Goal: Complete application form: Complete application form

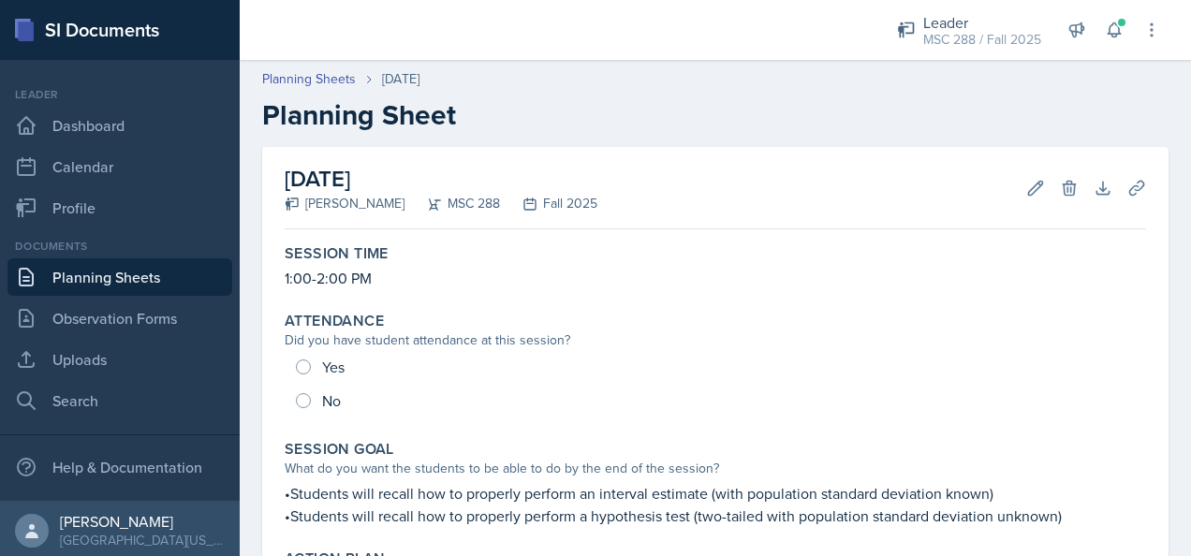
click at [165, 273] on link "Planning Sheets" at bounding box center [119, 276] width 225 height 37
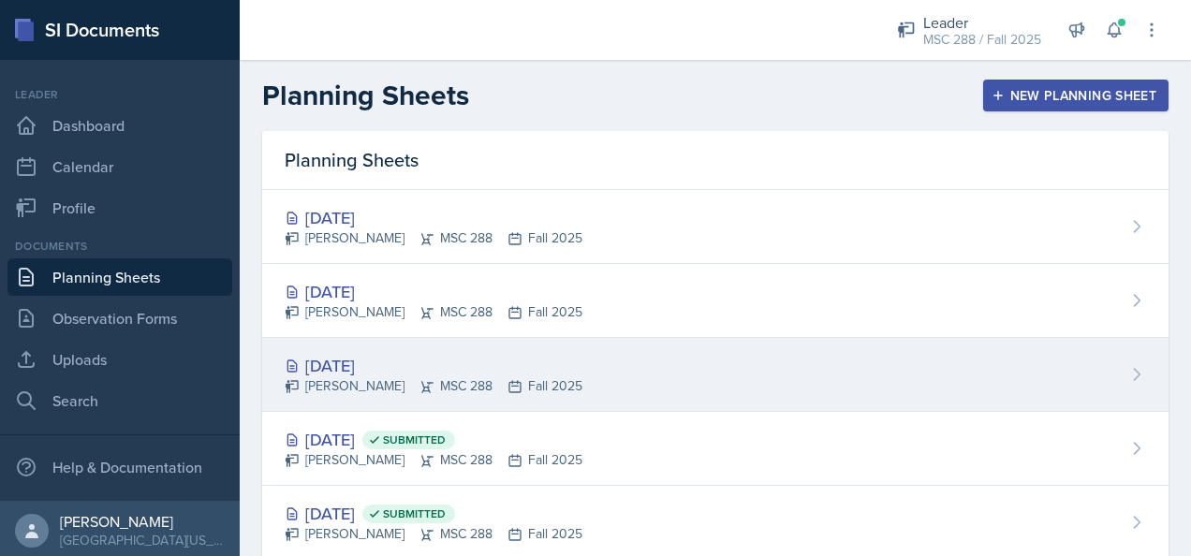
click at [358, 356] on div "[DATE]" at bounding box center [434, 365] width 298 height 25
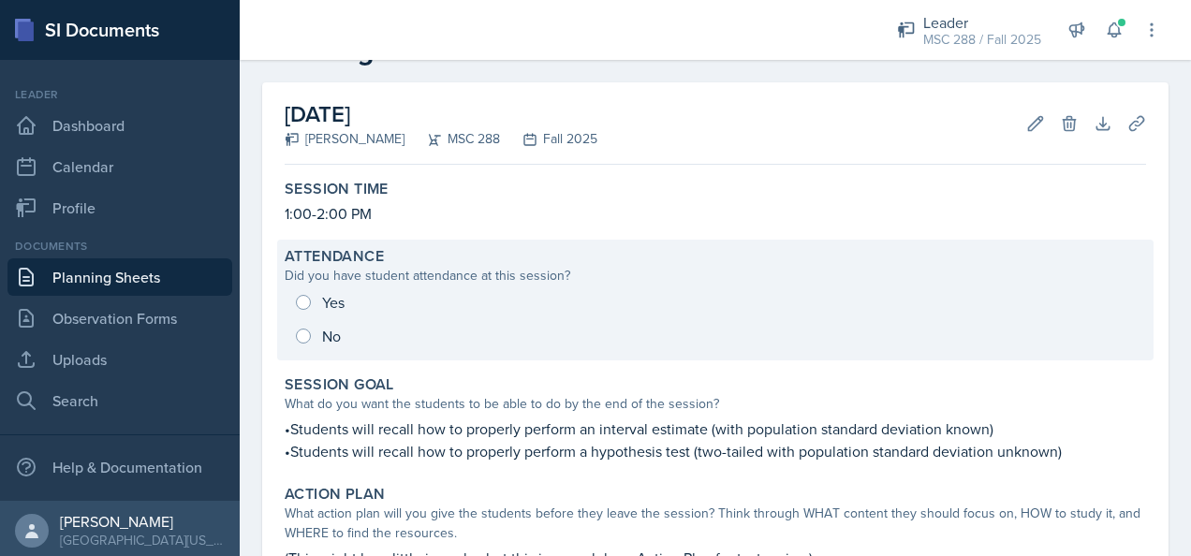
scroll to position [94, 0]
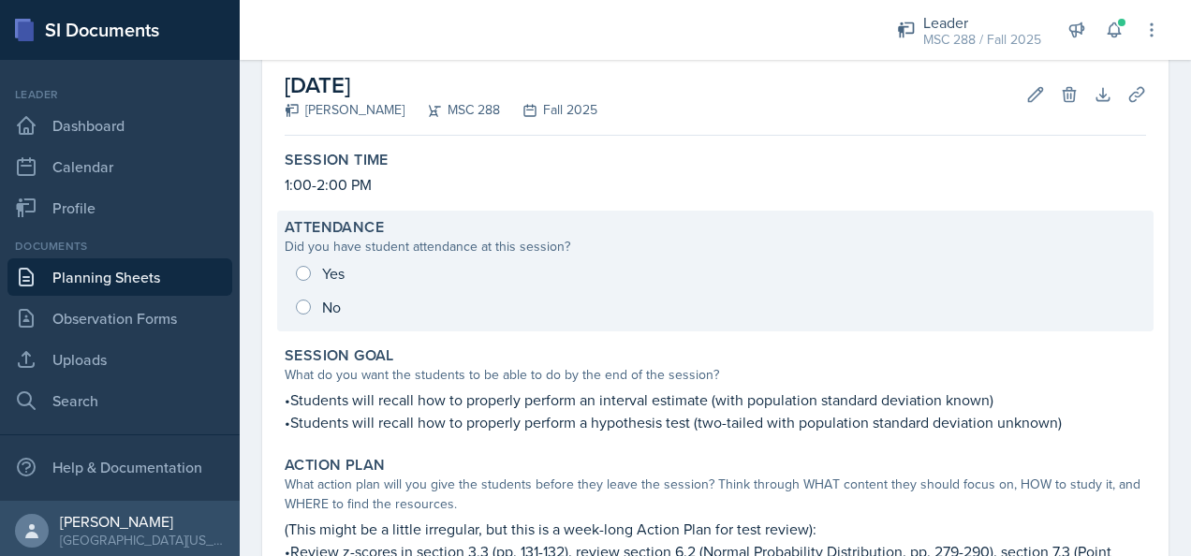
click at [336, 267] on div "Yes No" at bounding box center [715, 290] width 861 height 67
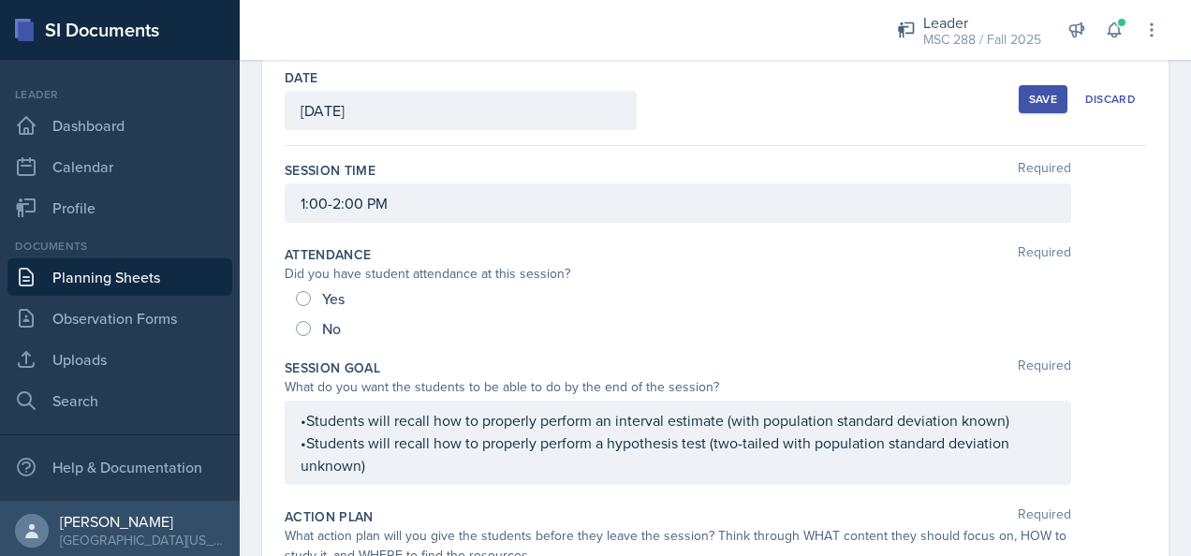
scroll to position [86, 0]
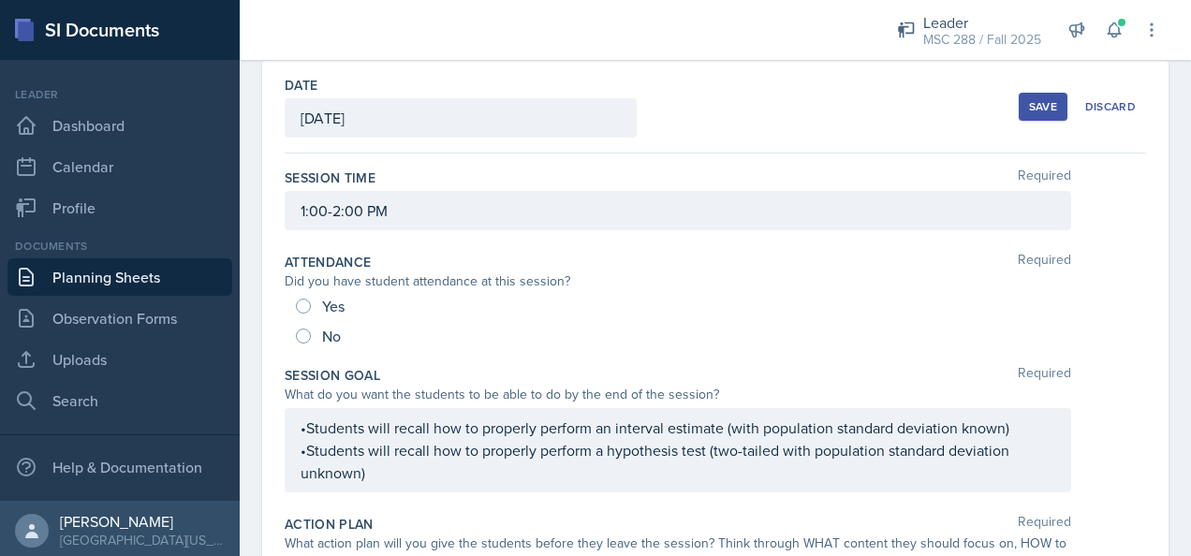
click at [329, 302] on span "Yes" at bounding box center [333, 306] width 22 height 19
click at [311, 302] on input "Yes" at bounding box center [303, 306] width 15 height 15
radio input "true"
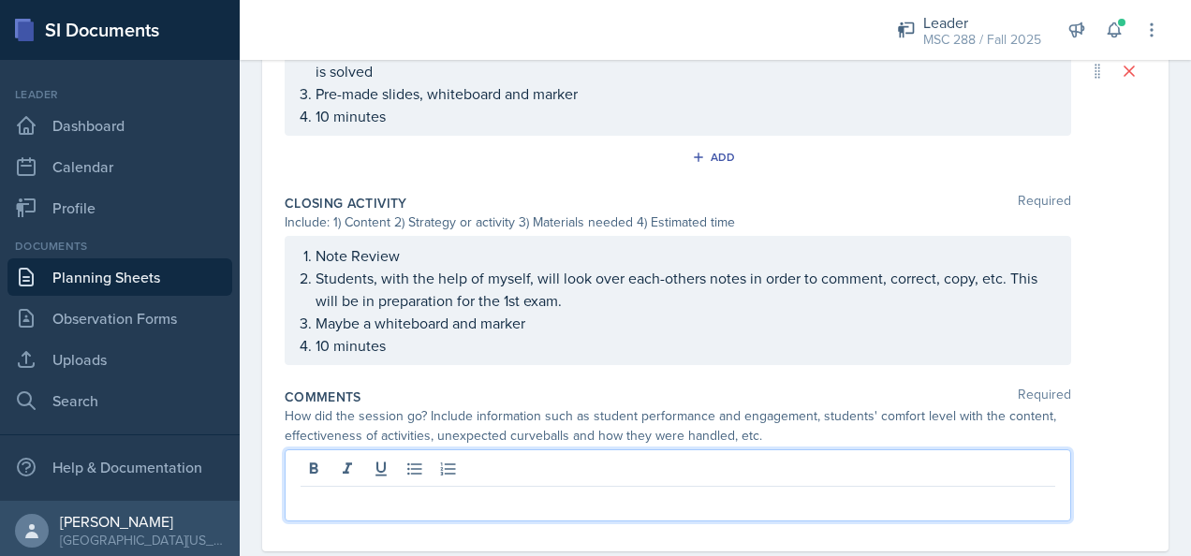
scroll to position [1679, 0]
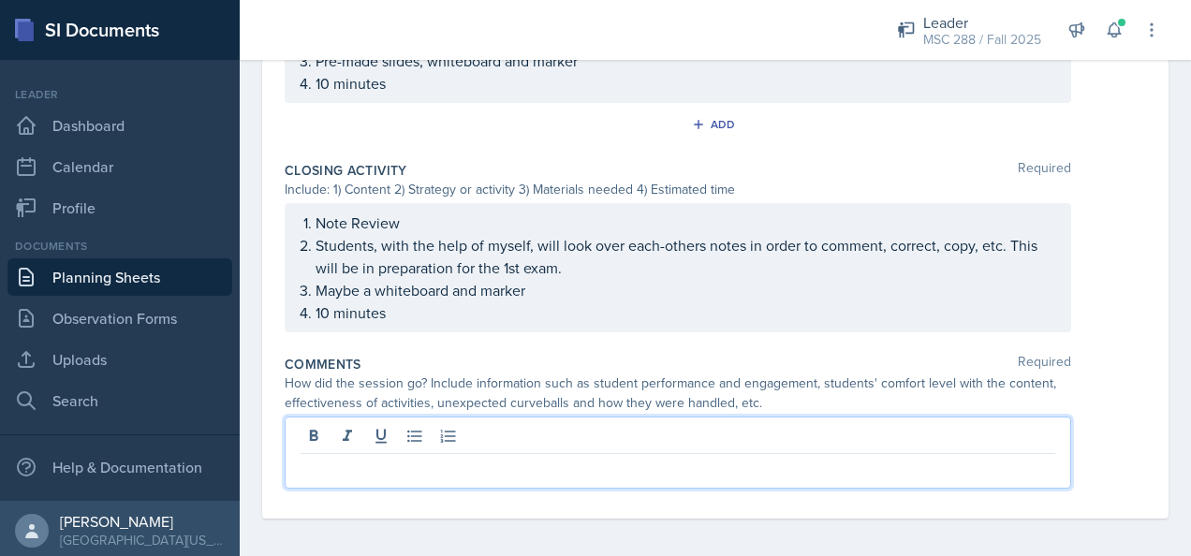
click at [465, 458] on p at bounding box center [678, 469] width 755 height 22
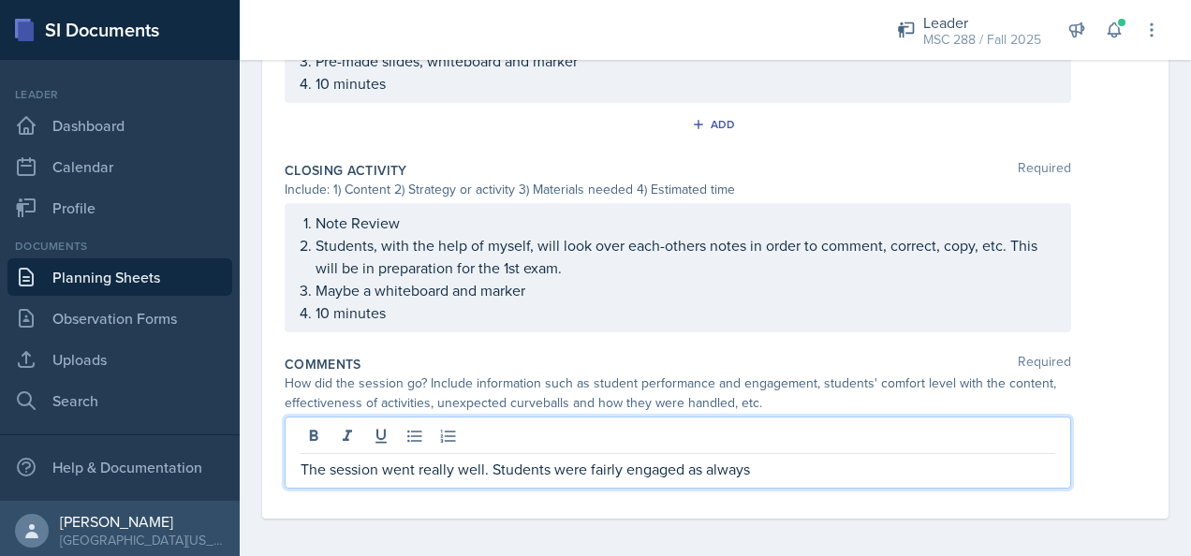
click at [491, 462] on p "The session went really well. Students were fairly engaged as always" at bounding box center [678, 469] width 755 height 22
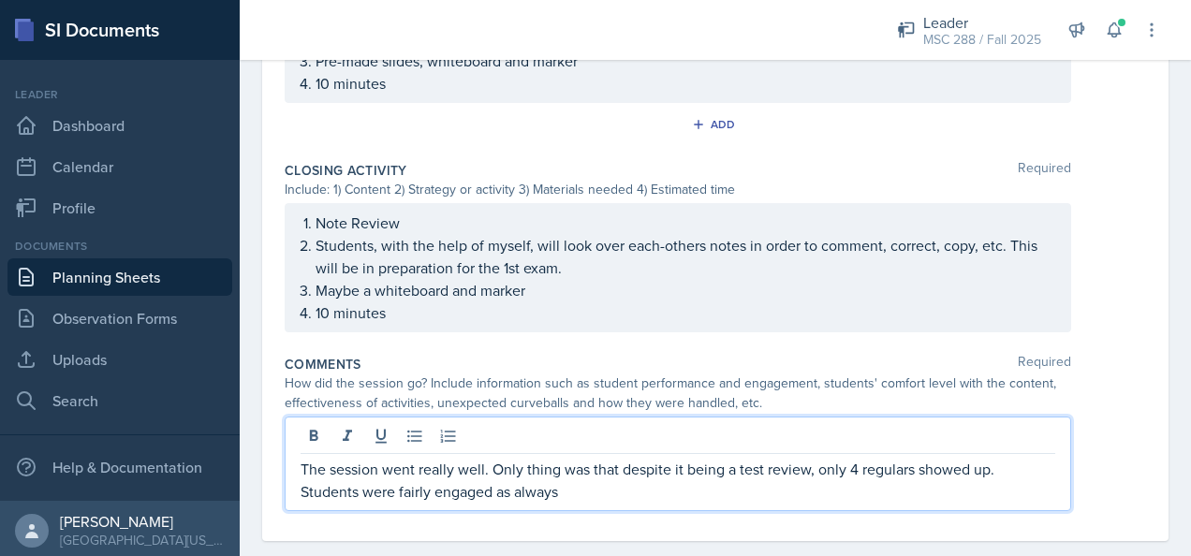
click at [614, 487] on p "The session went really well. Only thing was that despite it being a test revie…" at bounding box center [678, 480] width 755 height 45
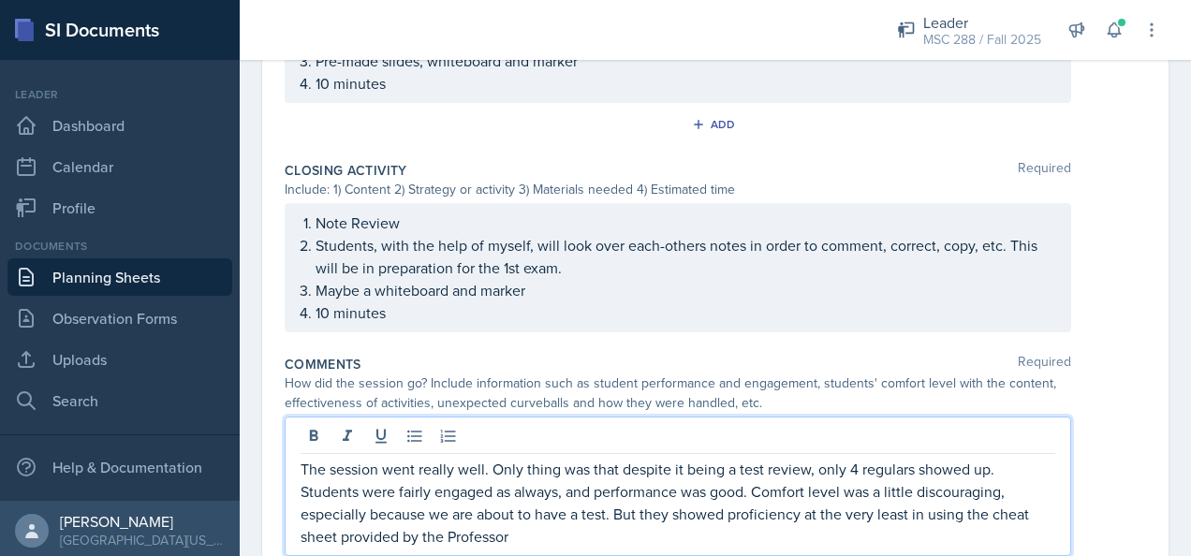
scroll to position [1747, 0]
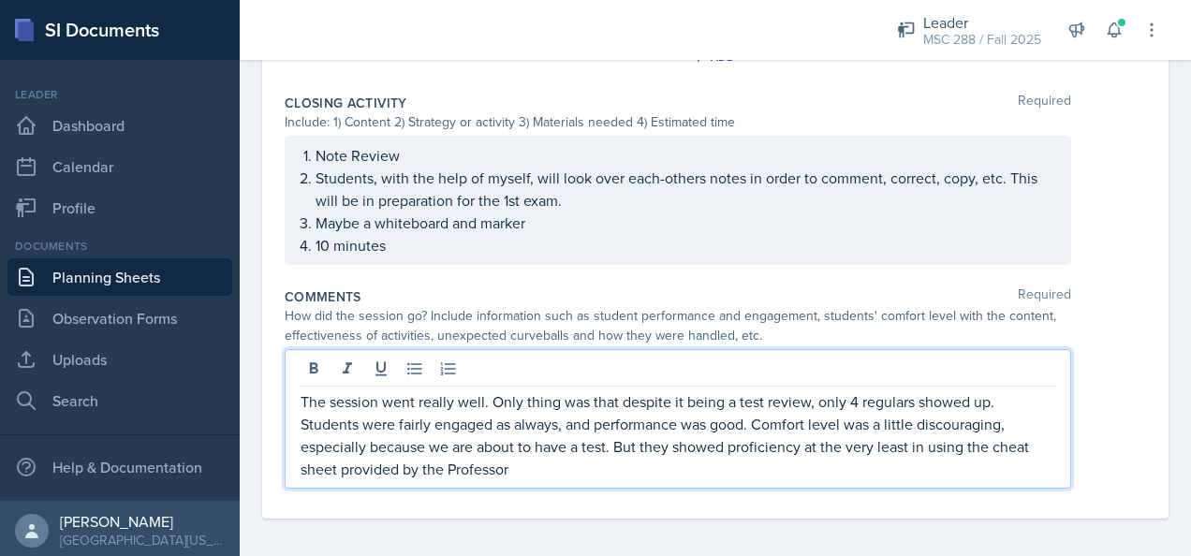
click at [555, 473] on div "The session went really well. Only thing was that despite it being a test revie…" at bounding box center [678, 418] width 786 height 139
click at [547, 462] on p "The session went really well. Only thing was that despite it being a test revie…" at bounding box center [678, 435] width 755 height 90
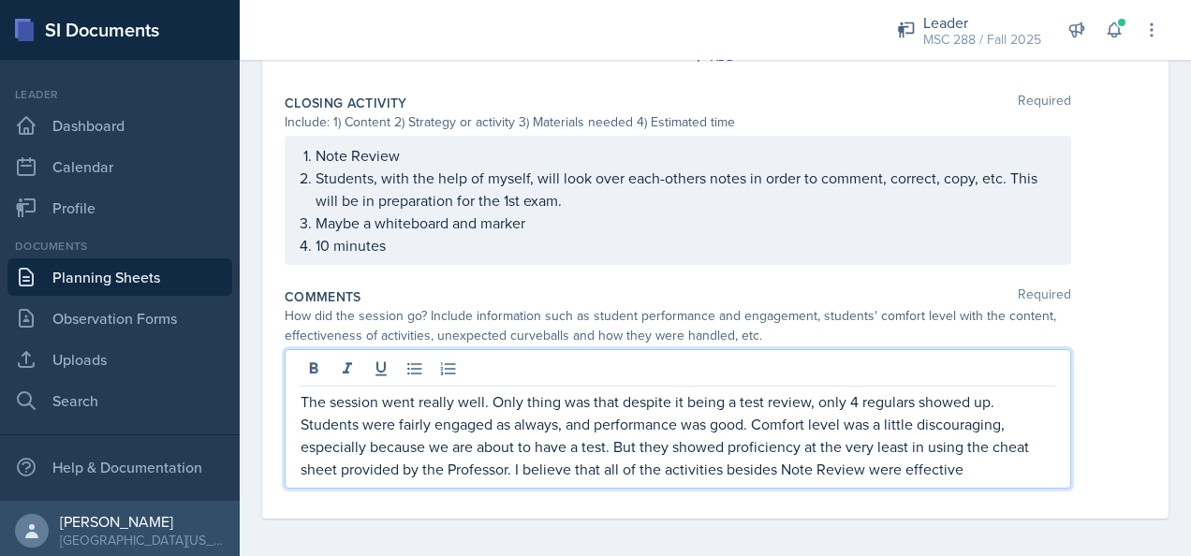
click at [868, 461] on p "The session went really well. Only thing was that despite it being a test revie…" at bounding box center [678, 435] width 755 height 90
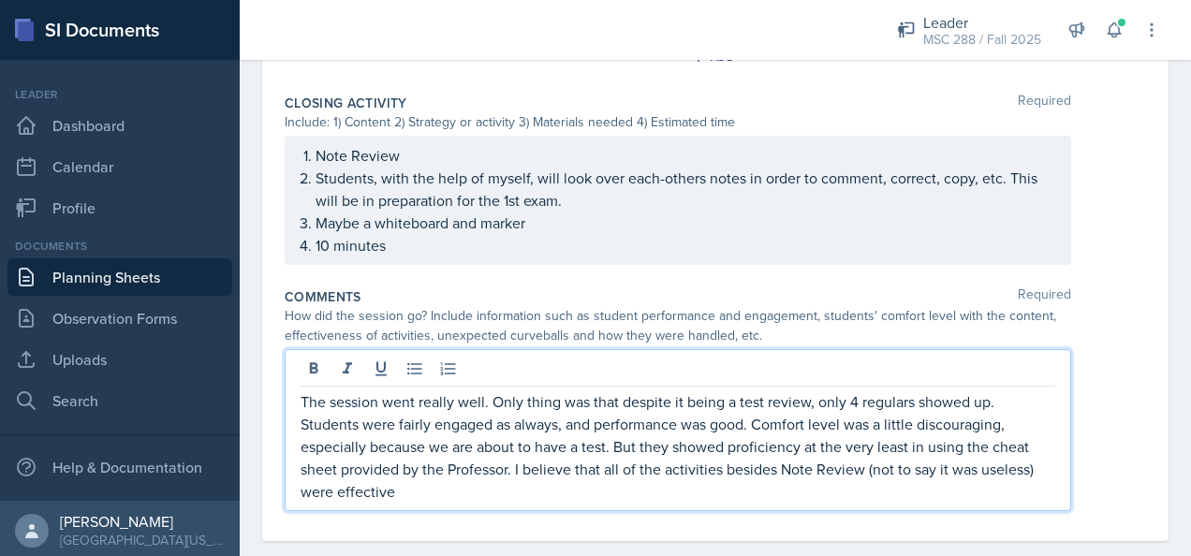
click at [754, 482] on p "The session went really well. Only thing was that despite it being a test revie…" at bounding box center [678, 446] width 755 height 112
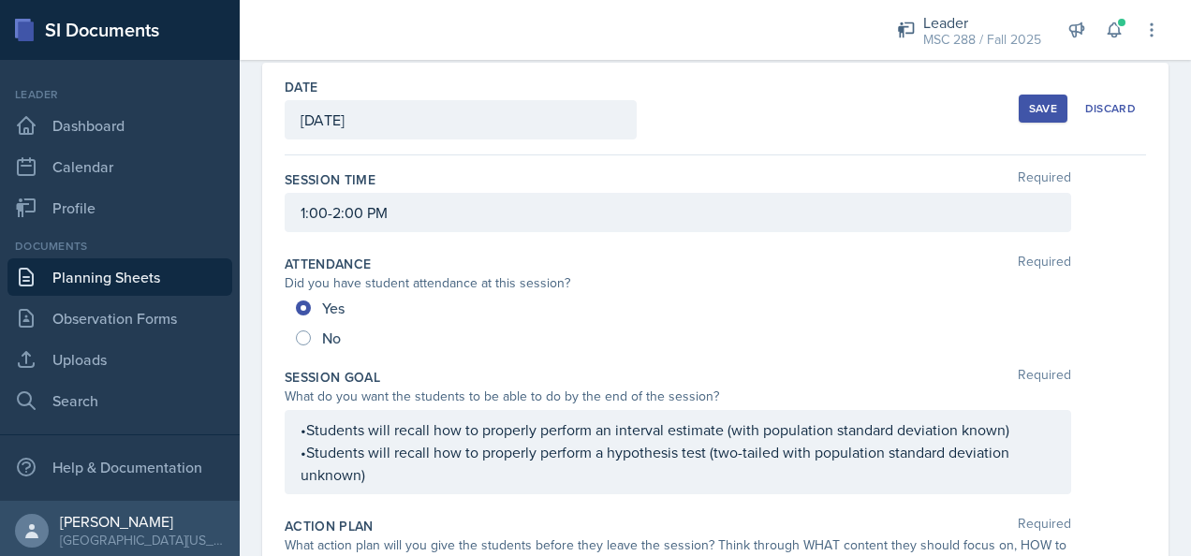
scroll to position [0, 0]
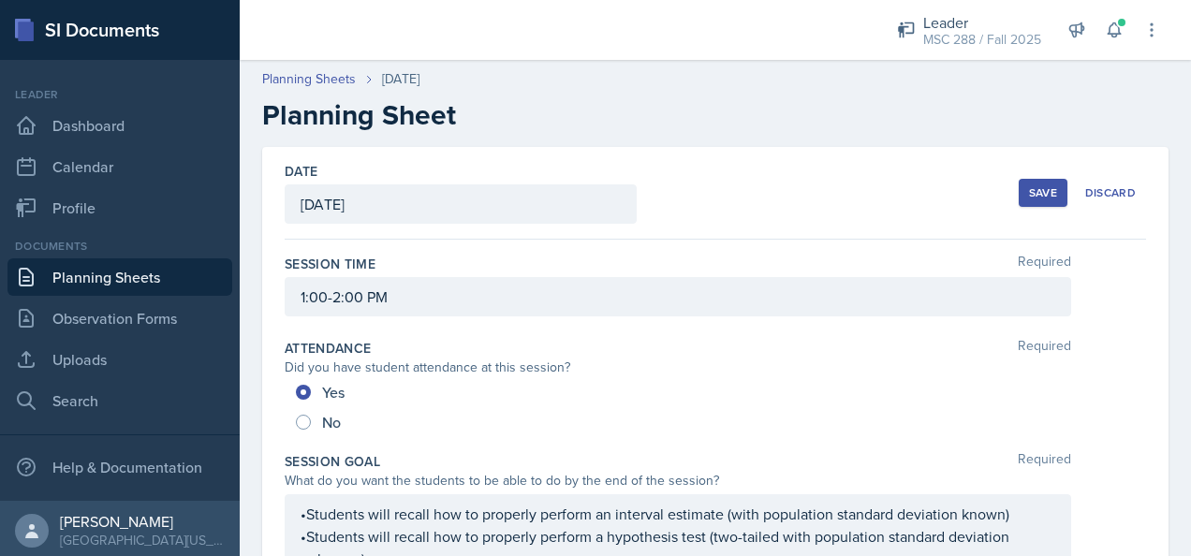
click at [1028, 183] on button "Save" at bounding box center [1043, 193] width 49 height 28
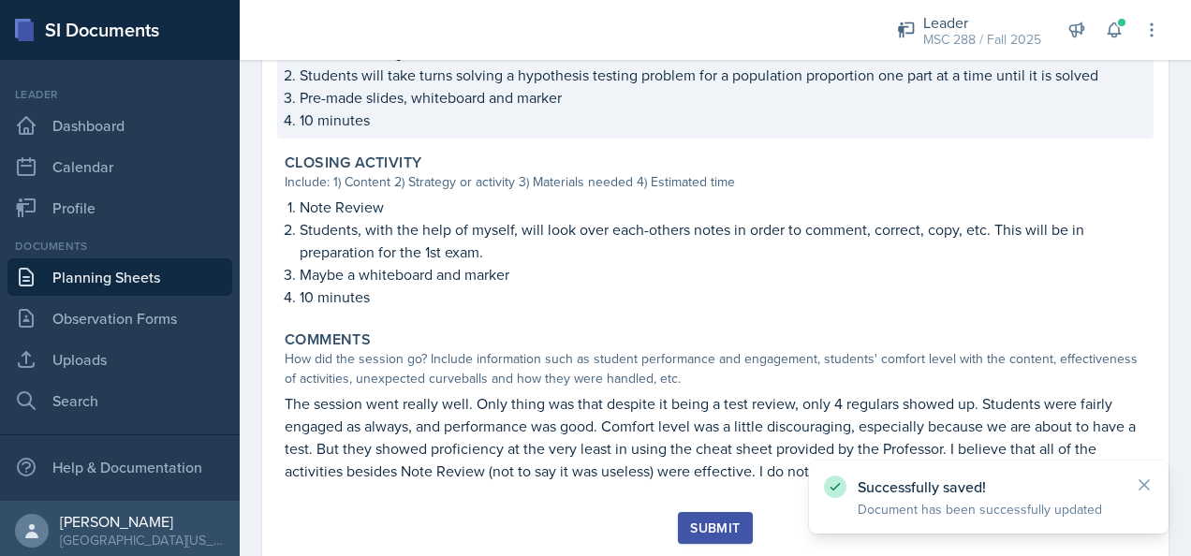
scroll to position [1484, 0]
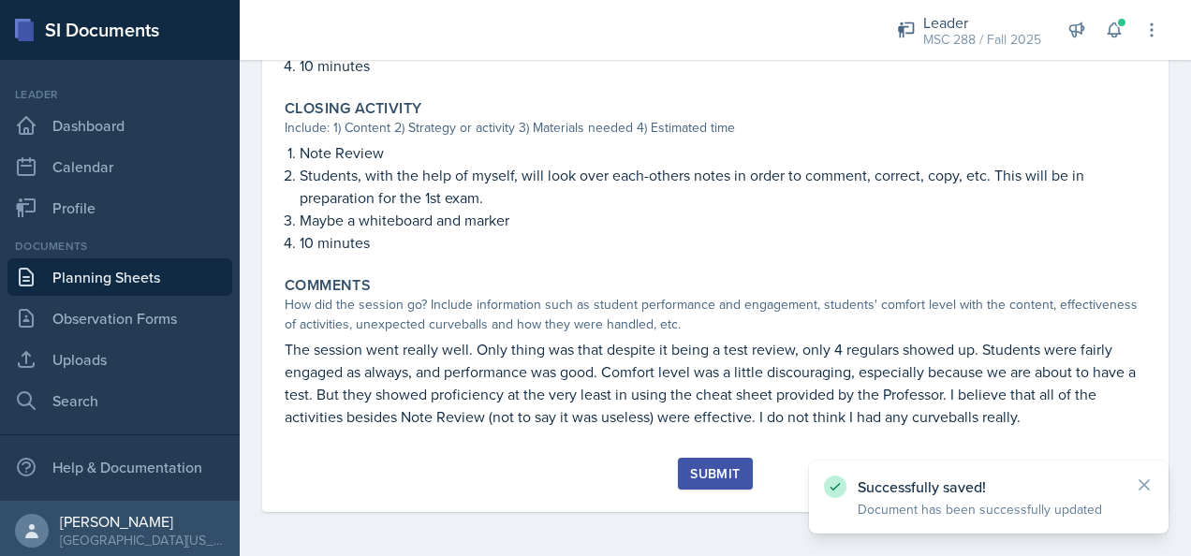
click at [698, 469] on div "Submit" at bounding box center [715, 473] width 50 height 15
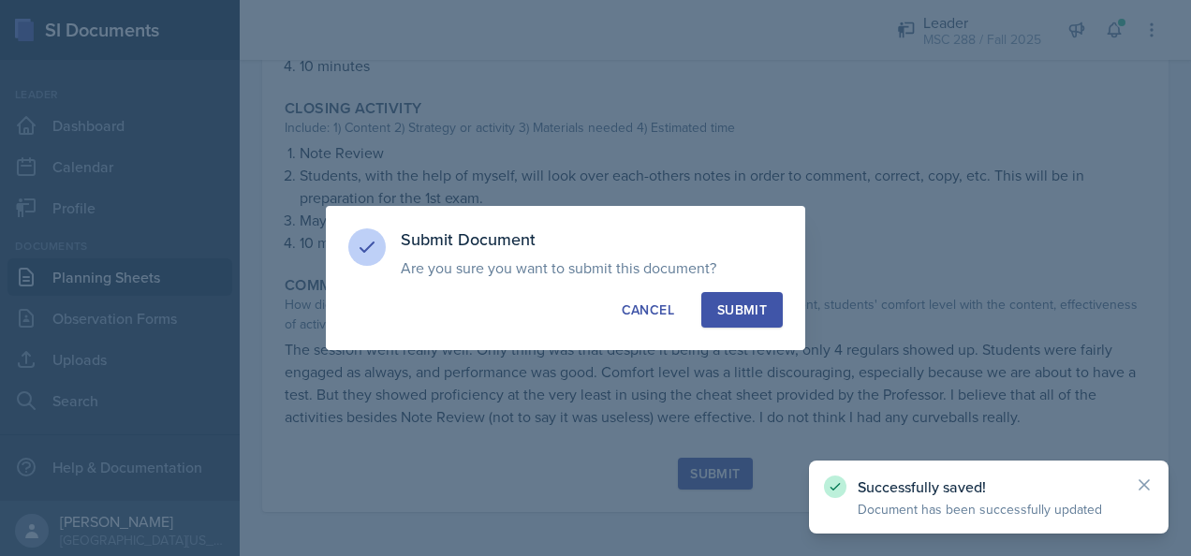
click at [749, 307] on div "Submit" at bounding box center [742, 310] width 50 height 19
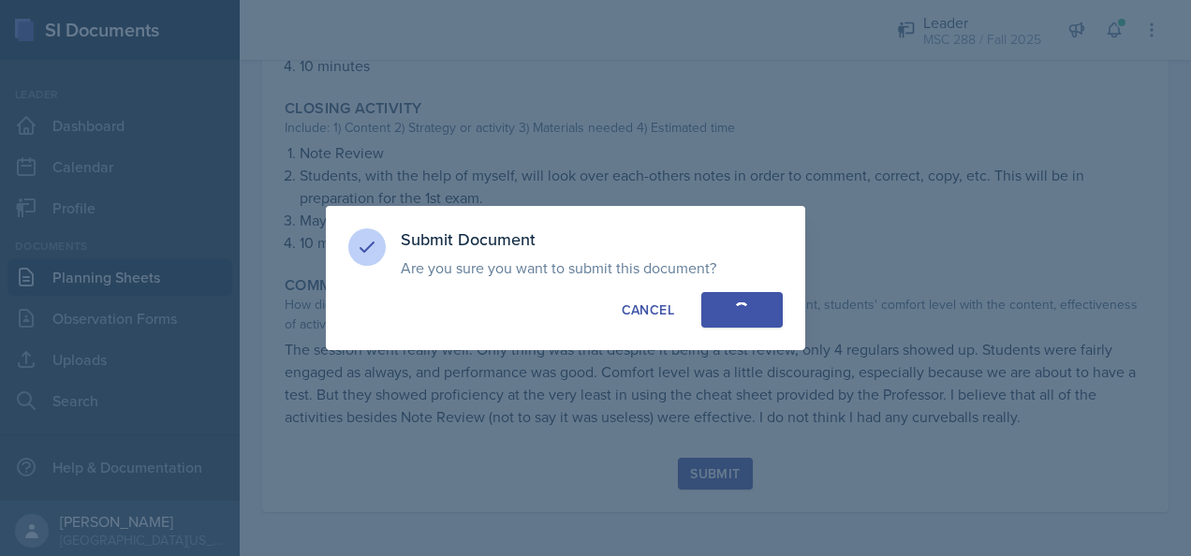
radio input "true"
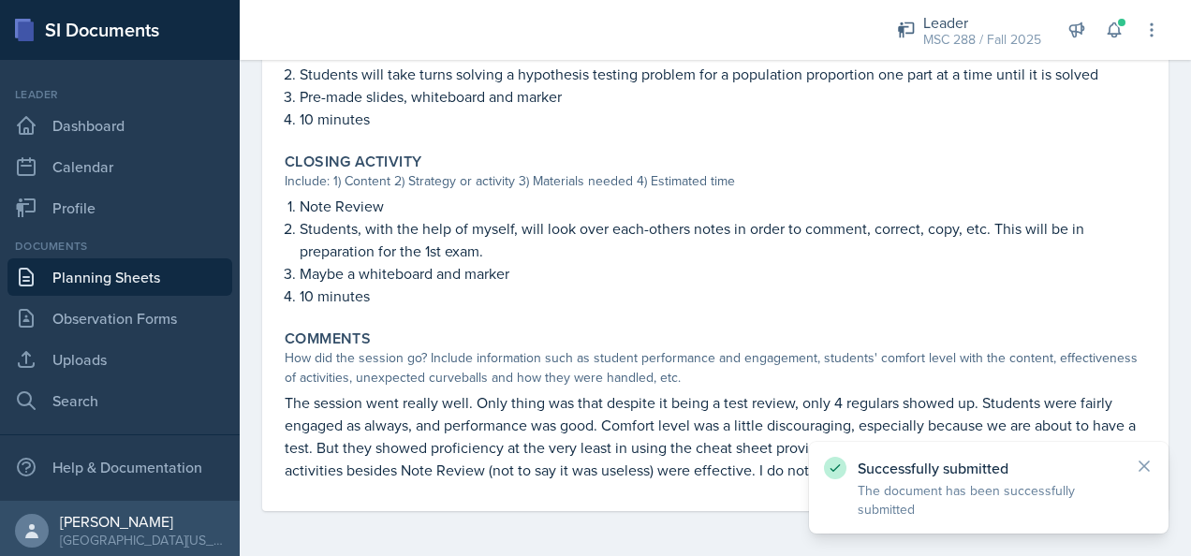
scroll to position [1430, 0]
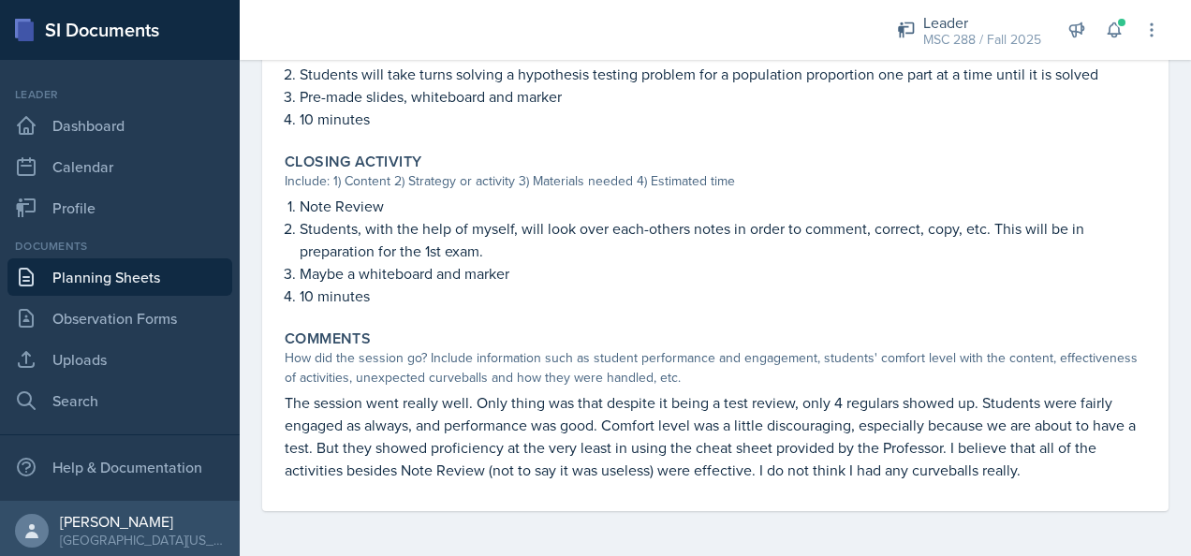
drag, startPoint x: 756, startPoint y: 206, endPoint x: 263, endPoint y: 148, distance: 496.7
click at [71, 273] on link "Planning Sheets" at bounding box center [119, 276] width 225 height 37
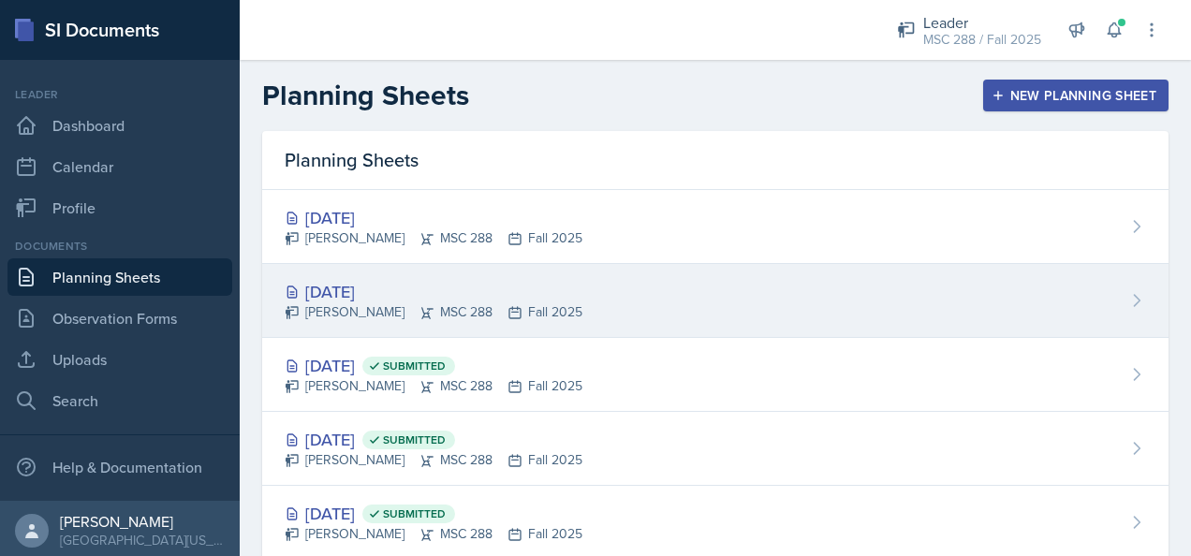
click at [359, 292] on div "[DATE]" at bounding box center [434, 291] width 298 height 25
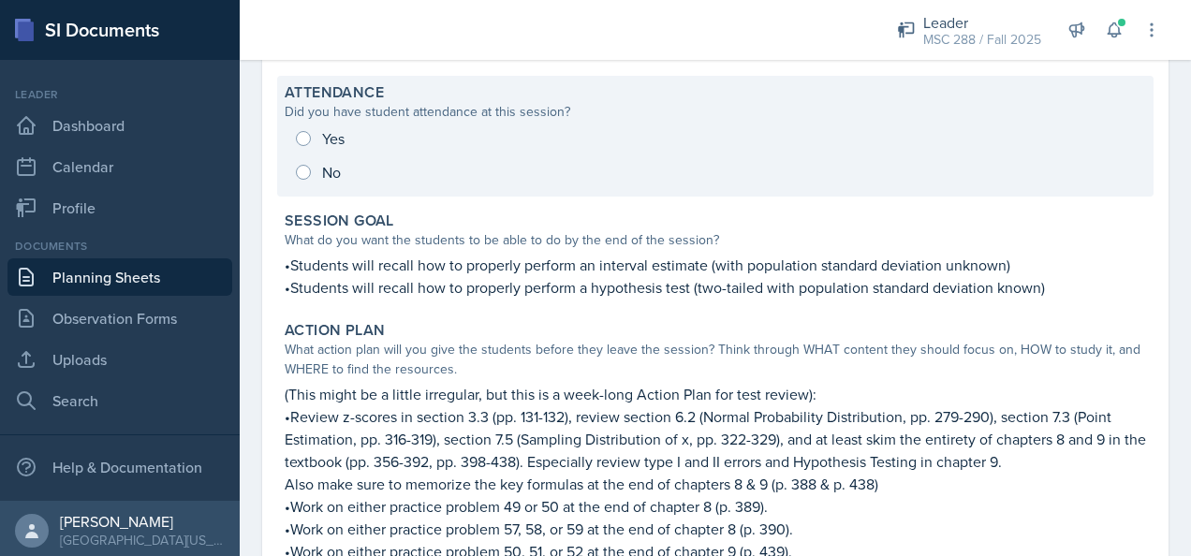
scroll to position [187, 0]
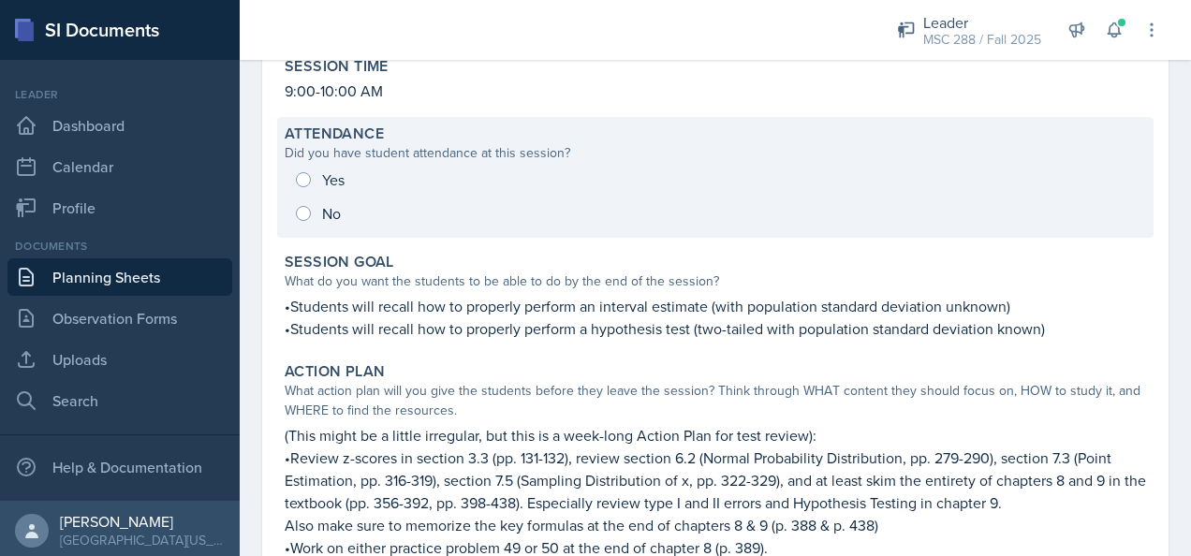
click at [330, 176] on div "Yes No" at bounding box center [715, 196] width 861 height 67
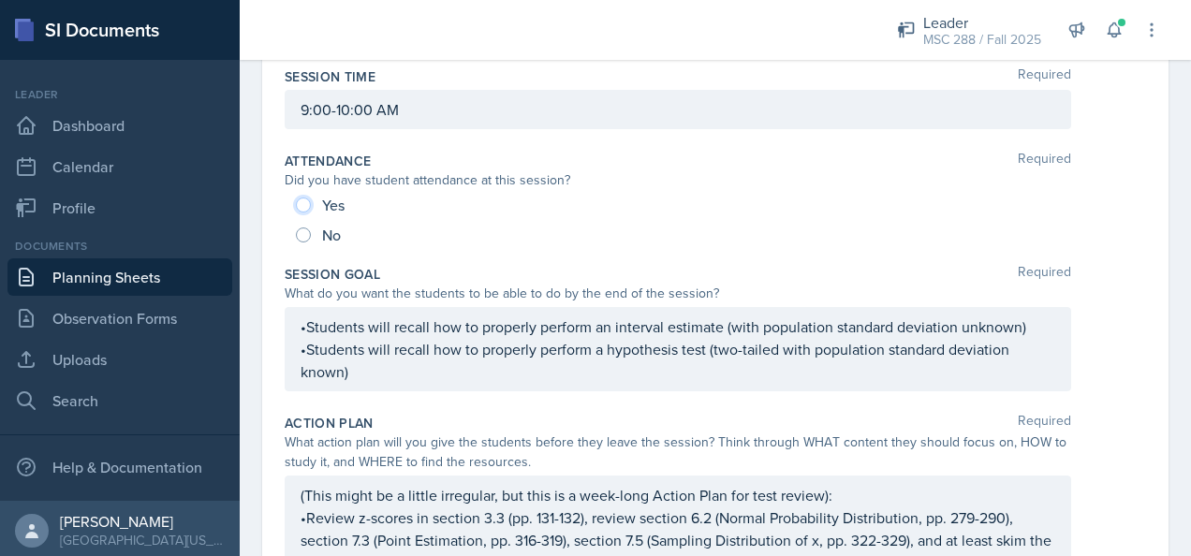
click at [298, 206] on input "Yes" at bounding box center [303, 205] width 15 height 15
radio input "true"
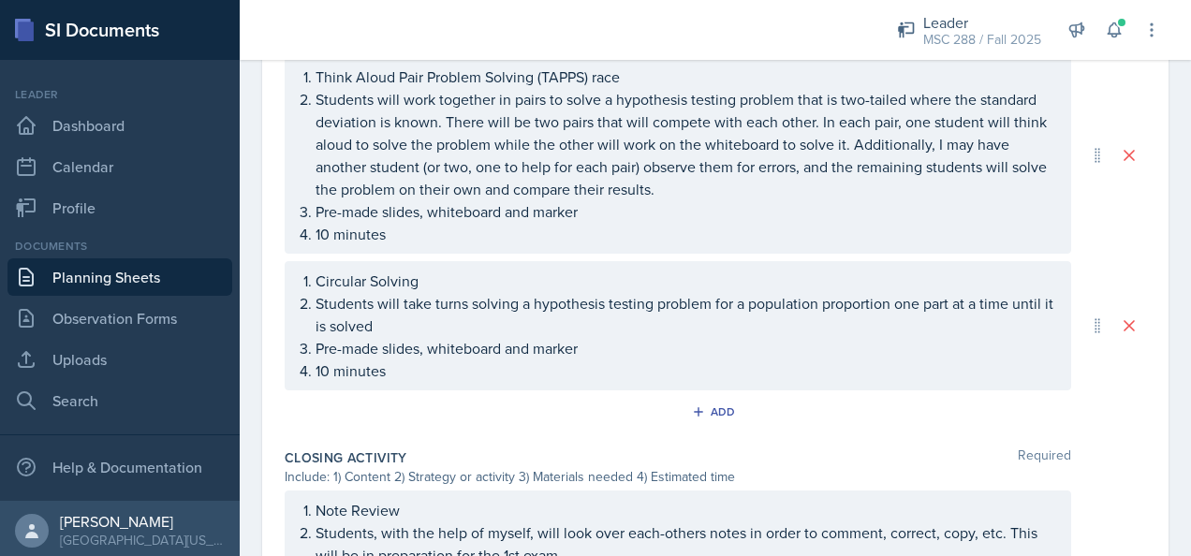
scroll to position [1647, 0]
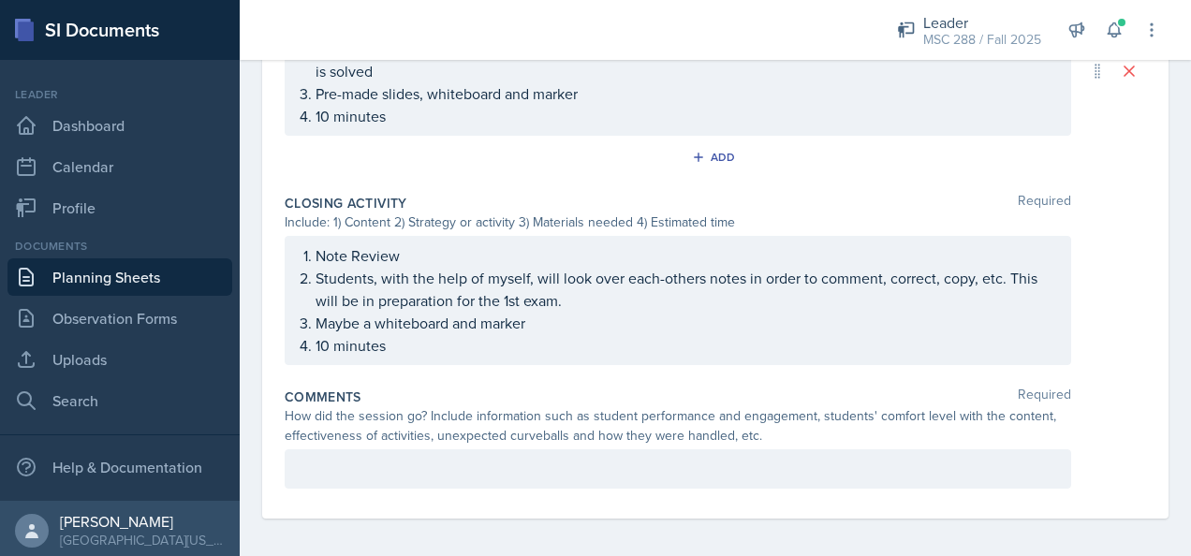
click at [436, 458] on p at bounding box center [678, 469] width 755 height 22
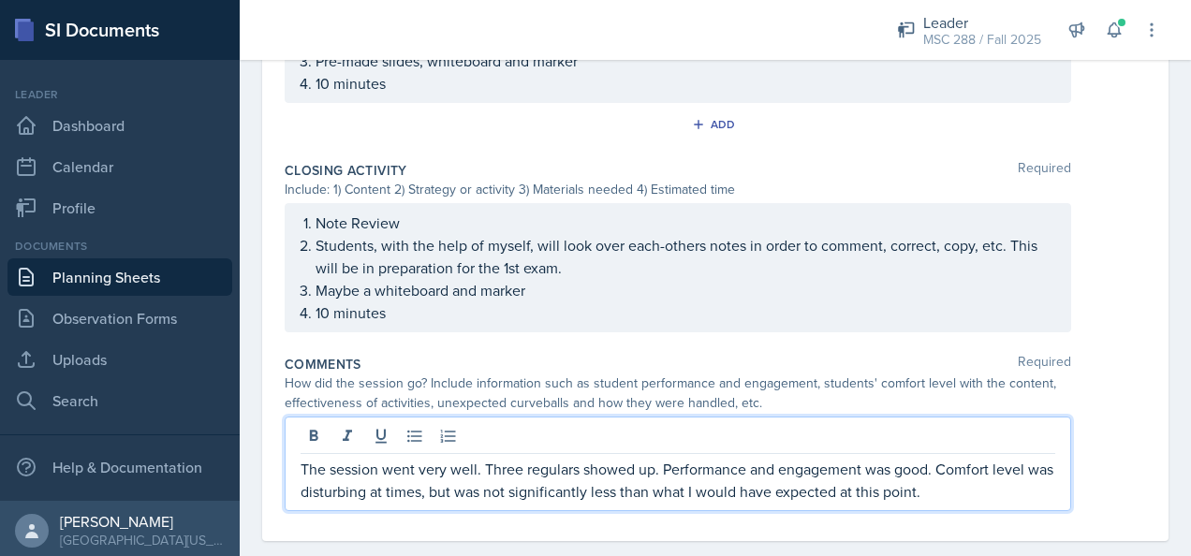
click at [485, 486] on p "The session went very well. Three regulars showed up. Performance and engagemen…" at bounding box center [678, 480] width 755 height 45
click at [975, 484] on p "The session went very well. Three regulars showed up. Performance and engagemen…" at bounding box center [678, 480] width 755 height 45
click at [932, 462] on p "The session went very well. Three regulars showed up. Performance and engagemen…" at bounding box center [678, 480] width 755 height 45
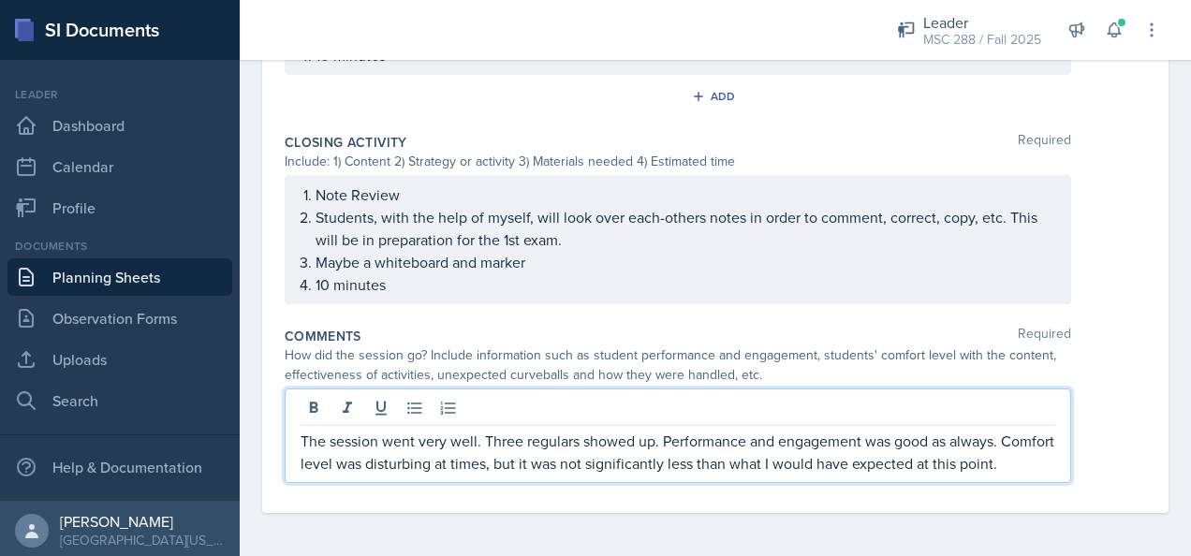
scroll to position [1724, 0]
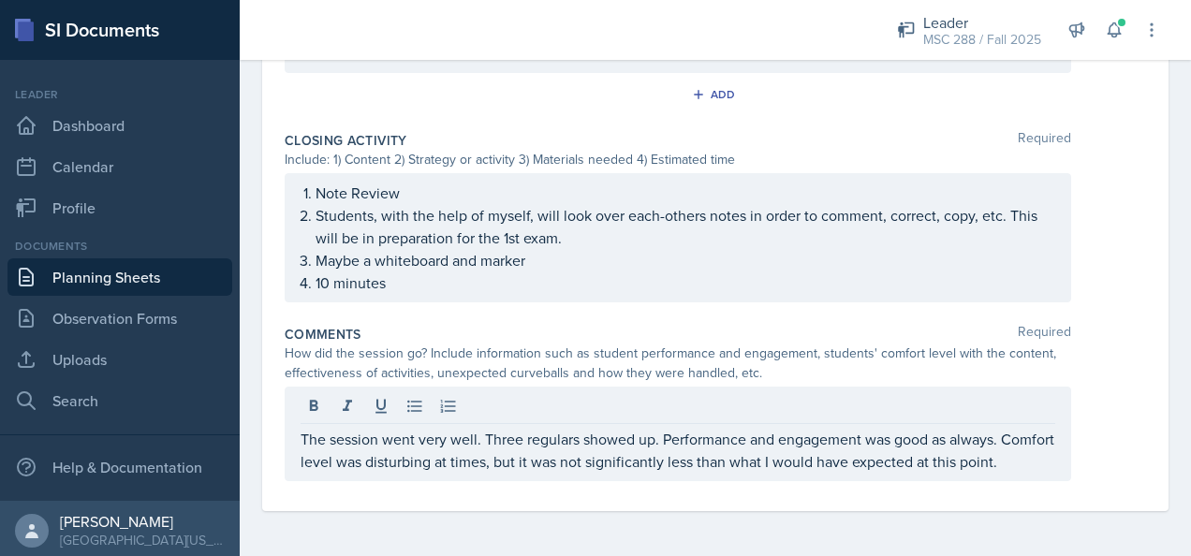
click at [777, 476] on div "The session went very well. Three regulars showed up. Performance and engagemen…" at bounding box center [678, 434] width 786 height 95
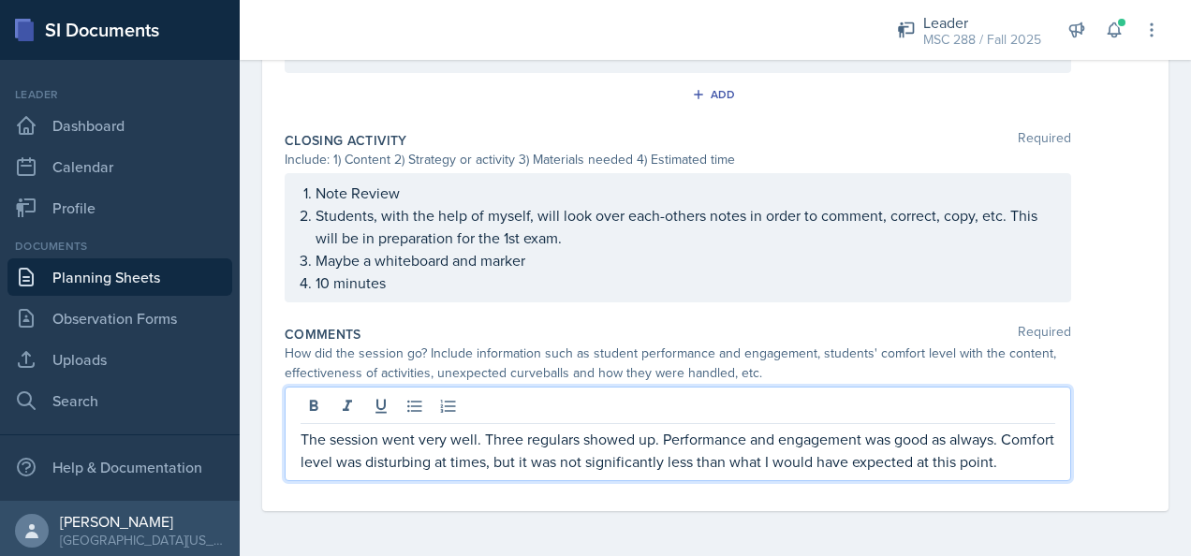
click at [738, 462] on p "The session went very well. Three regulars showed up. Performance and engagemen…" at bounding box center [678, 450] width 755 height 45
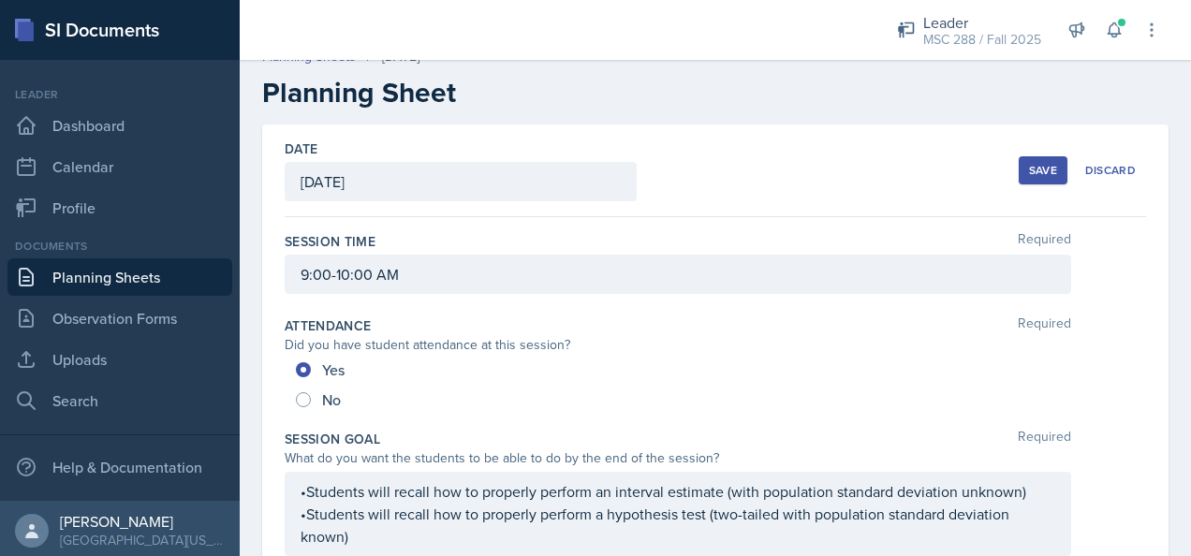
scroll to position [0, 0]
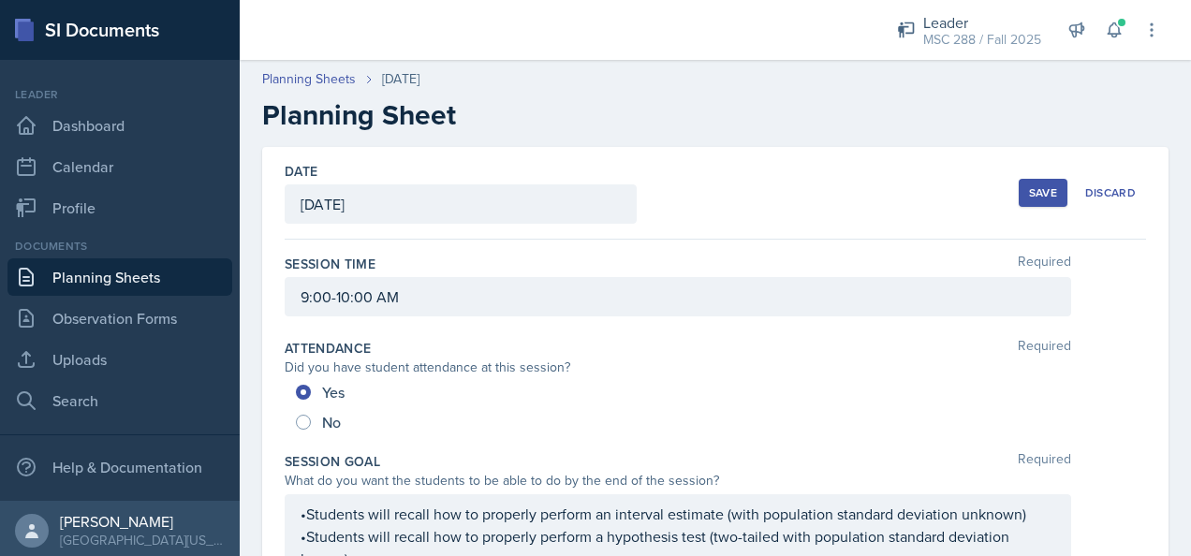
click at [1029, 193] on div "Save" at bounding box center [1043, 192] width 28 height 15
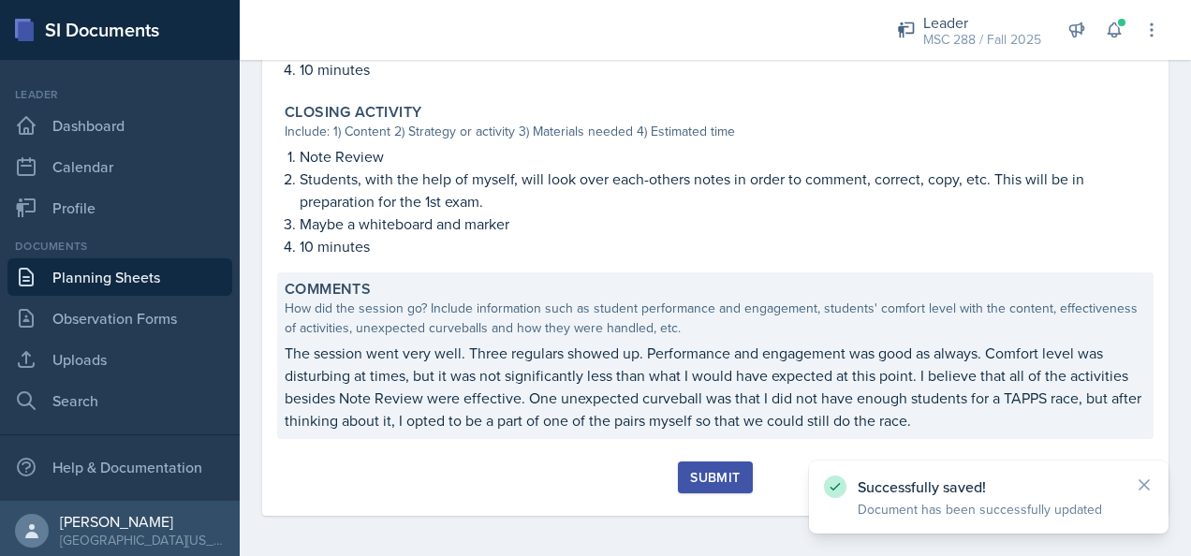
scroll to position [1484, 0]
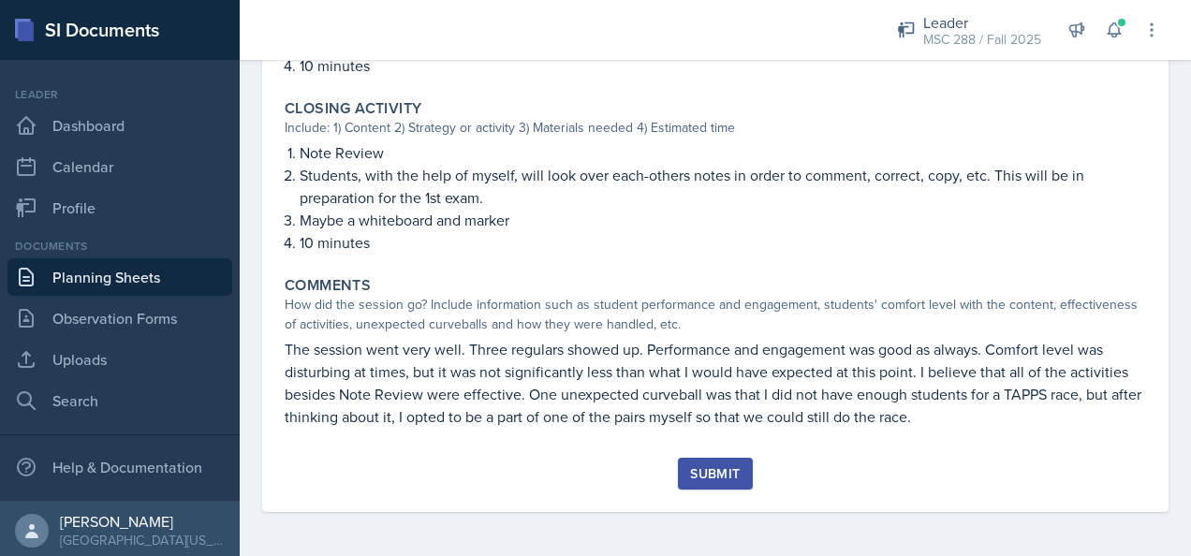
click at [698, 458] on button "Submit" at bounding box center [715, 474] width 74 height 32
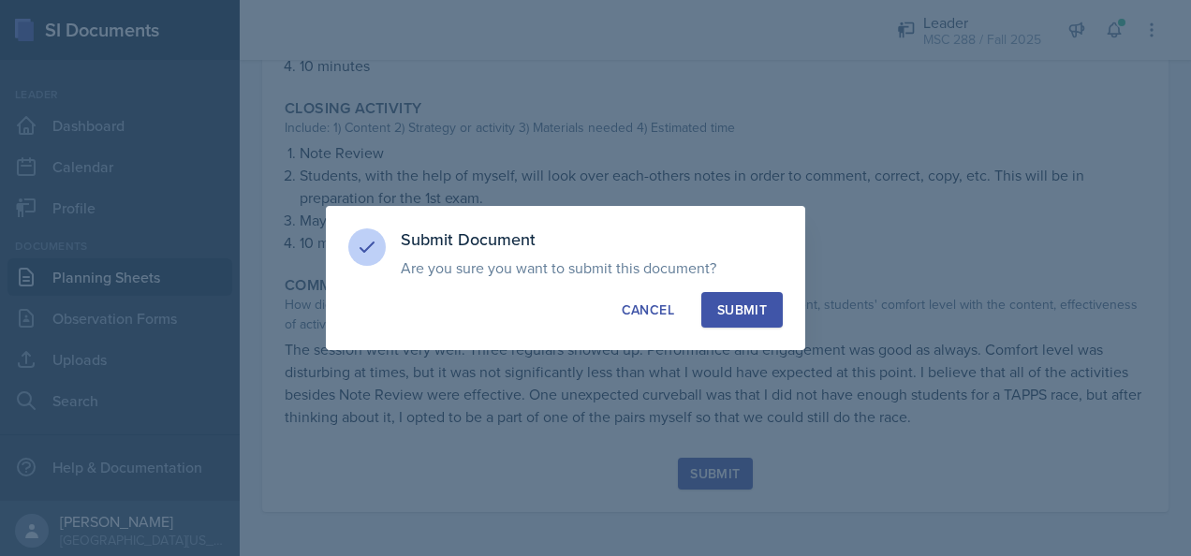
click at [738, 301] on div "Submit" at bounding box center [742, 310] width 50 height 19
radio input "true"
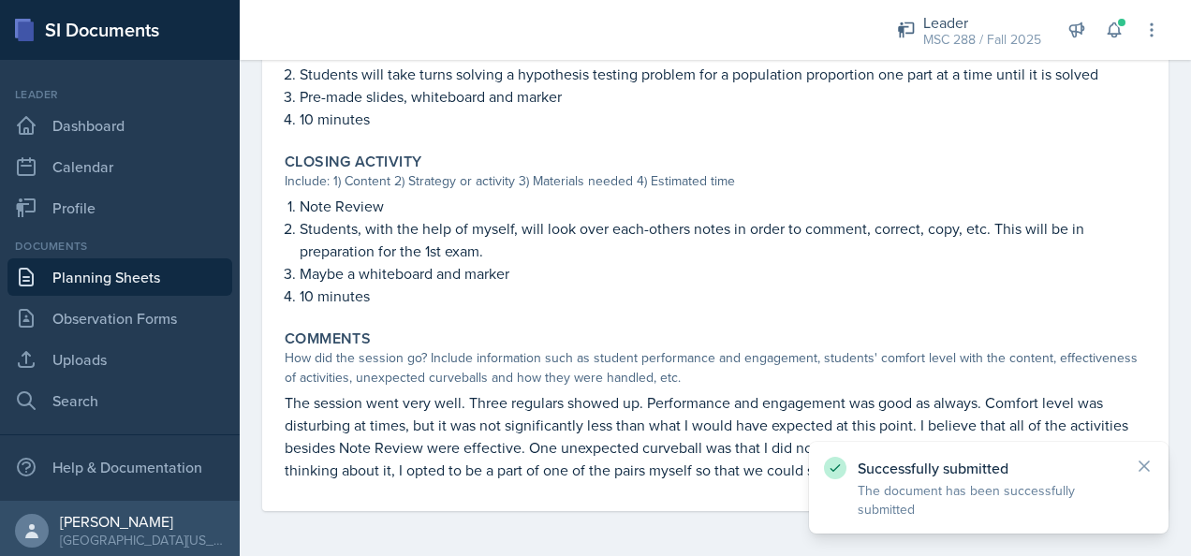
click at [118, 278] on link "Planning Sheets" at bounding box center [119, 276] width 225 height 37
